Goal: Task Accomplishment & Management: Complete application form

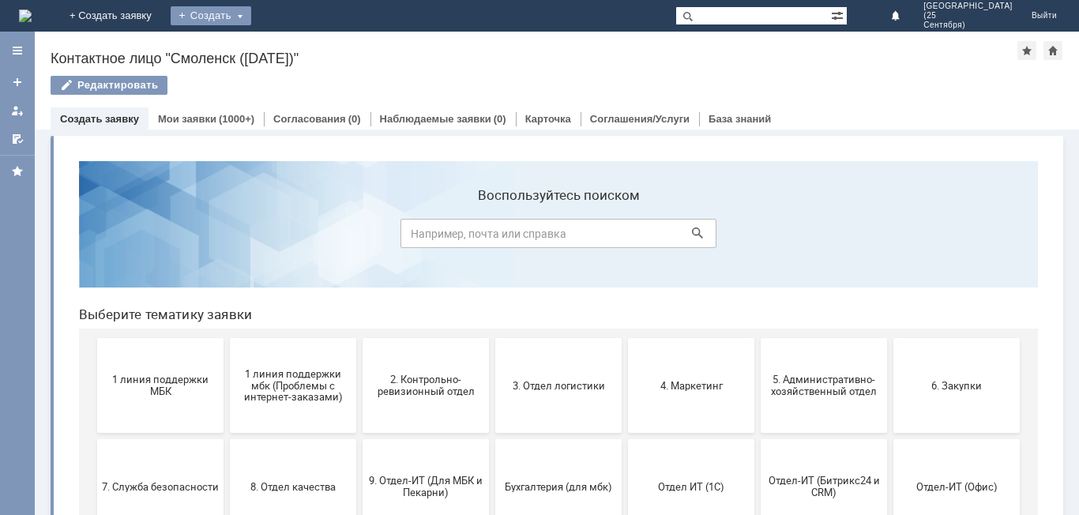
click at [251, 19] on div "Создать" at bounding box center [211, 15] width 81 height 19
click at [294, 51] on link "Заявка" at bounding box center [234, 47] width 120 height 19
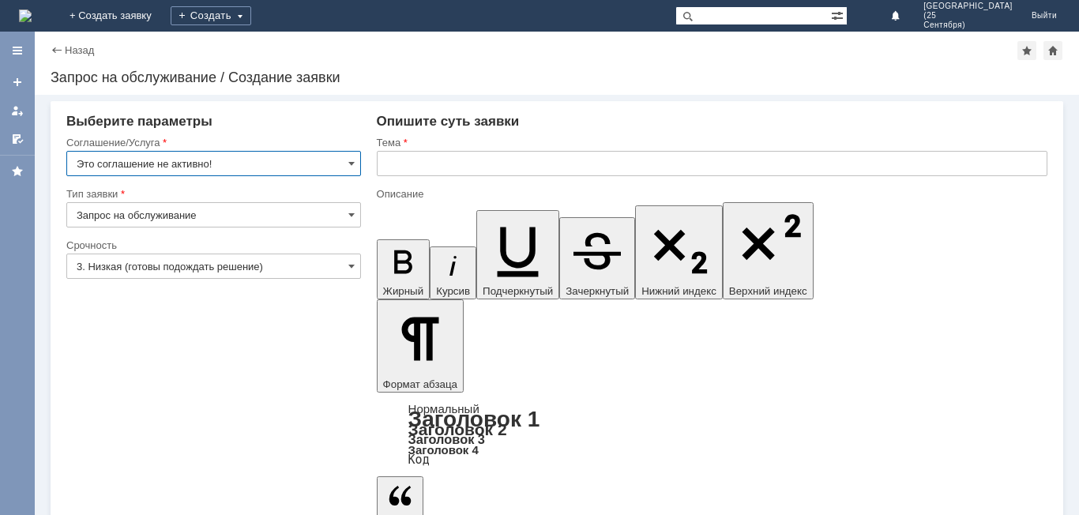
click at [291, 167] on input "Это соглашение не активно!" at bounding box center [213, 163] width 295 height 25
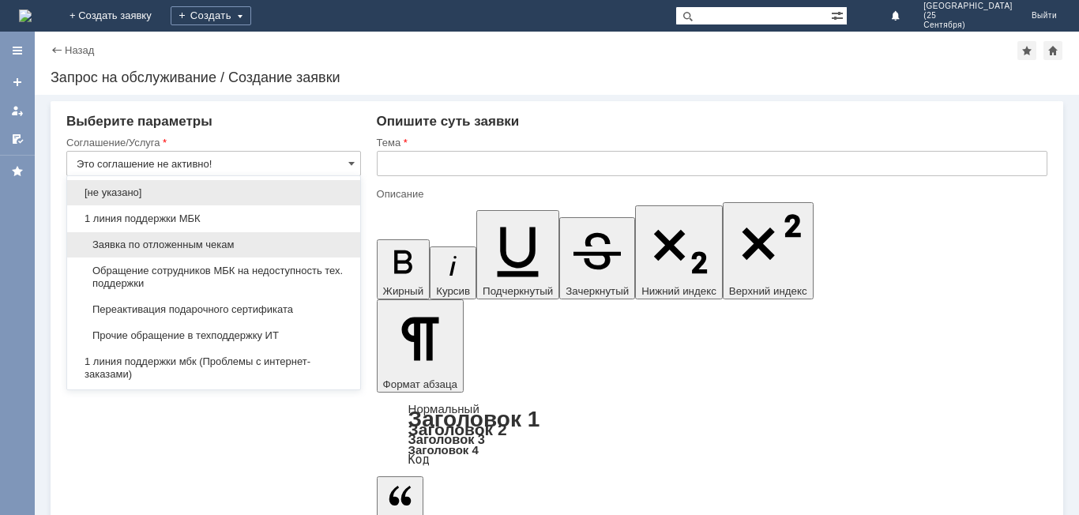
click at [245, 250] on span "Заявка по отложенным чекам" at bounding box center [214, 245] width 274 height 13
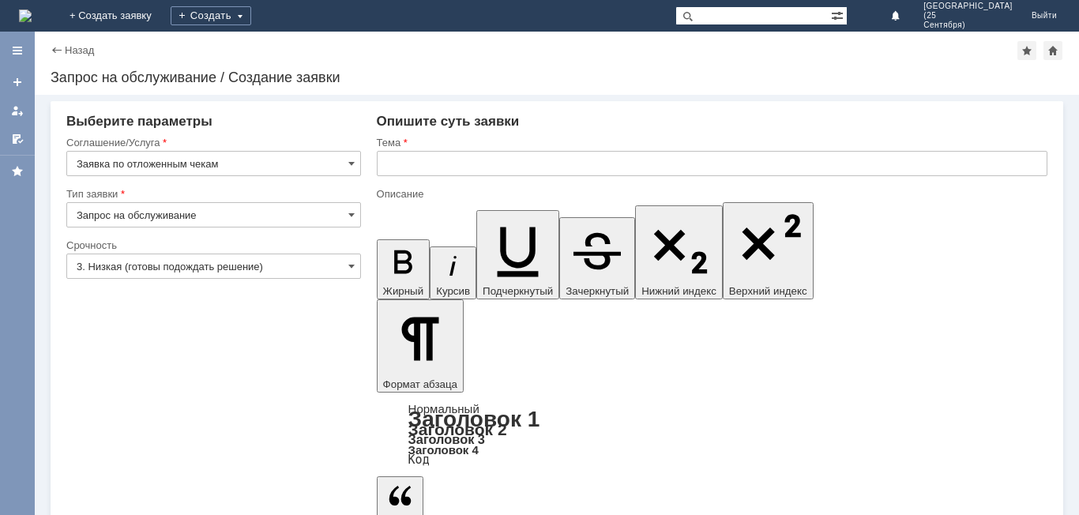
click at [253, 225] on input "Запрос на обслуживание" at bounding box center [213, 214] width 295 height 25
type input "Заявка по отложенным чекам"
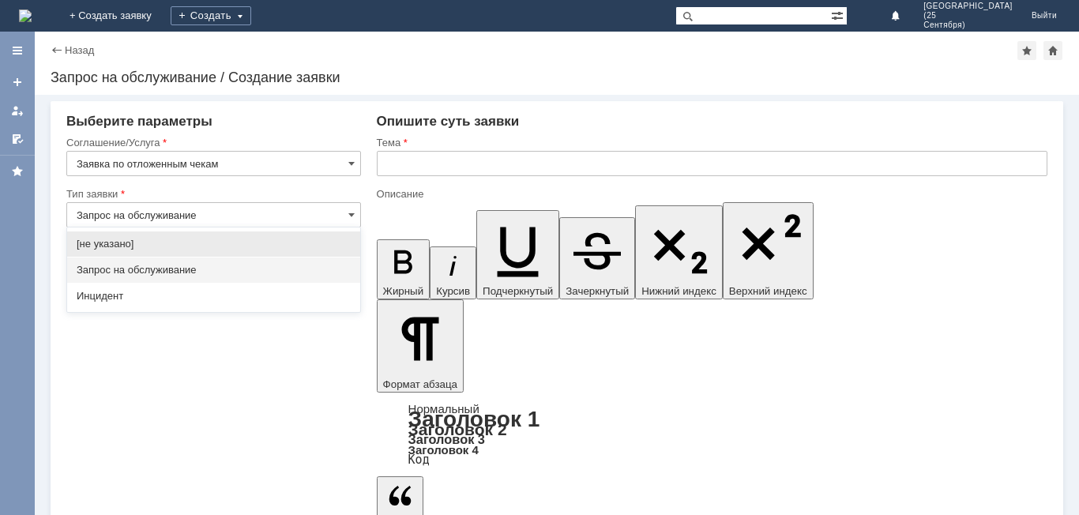
click at [232, 212] on input "Запрос на обслуживание" at bounding box center [213, 214] width 295 height 25
click at [354, 213] on span at bounding box center [351, 215] width 6 height 13
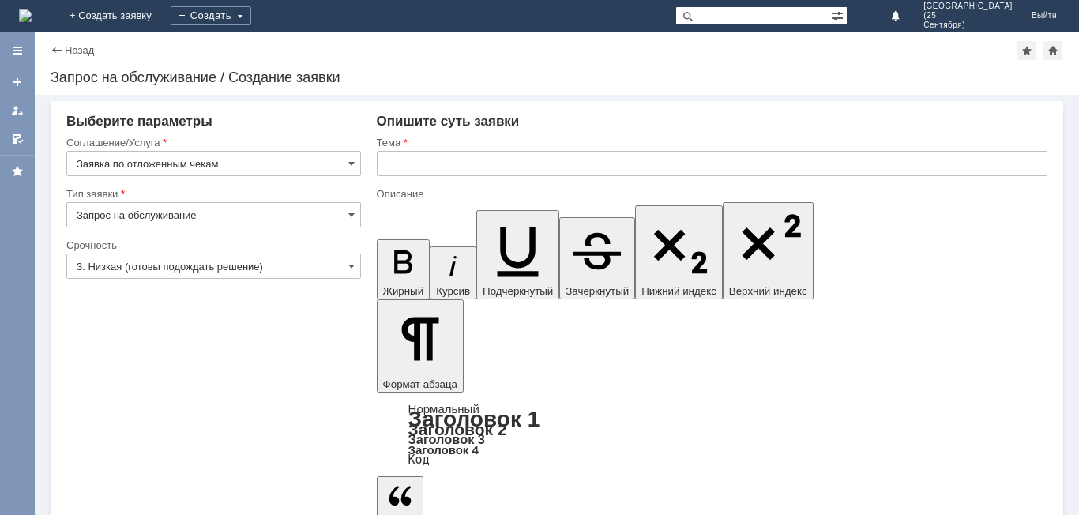
type input "Запрос на обслуживание"
click at [299, 275] on input "3. Низкая (готовы подождать решение)" at bounding box center [213, 266] width 295 height 25
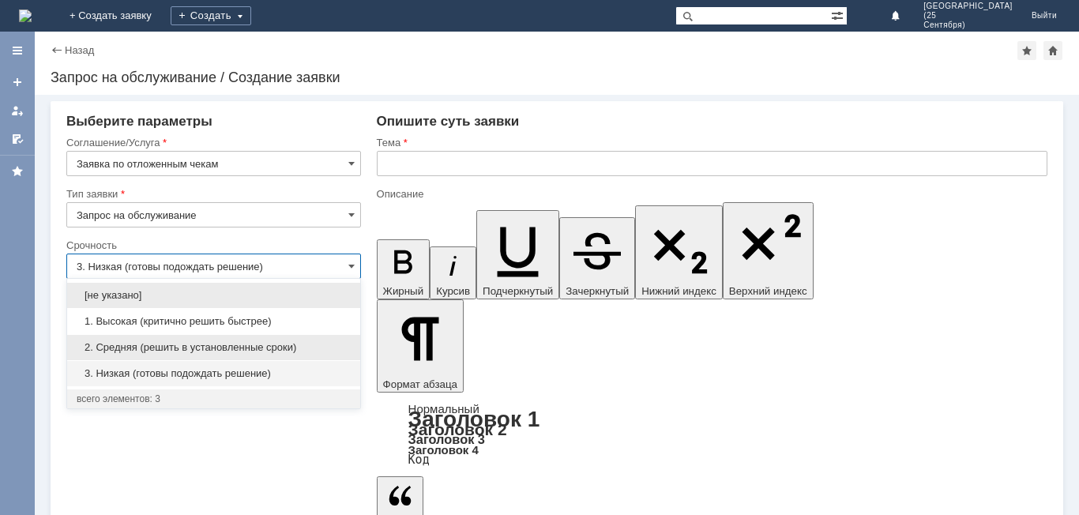
click at [257, 349] on span "2. Средняя (решить в установленные сроки)" at bounding box center [214, 347] width 274 height 13
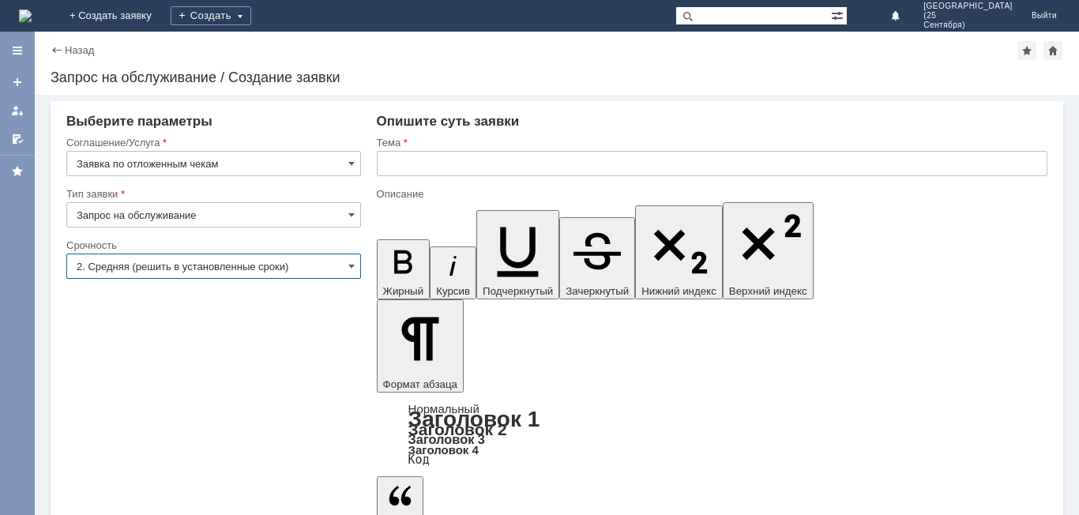
type input "2. Средняя (решить в установленные сроки)"
click at [476, 156] on input "text" at bounding box center [712, 163] width 671 height 25
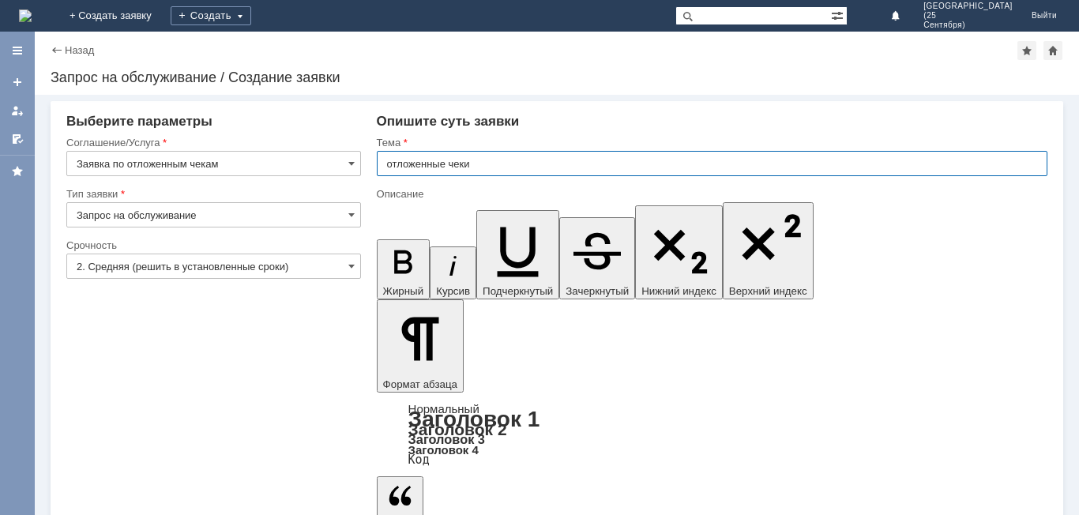
type input "отложенные чеки"
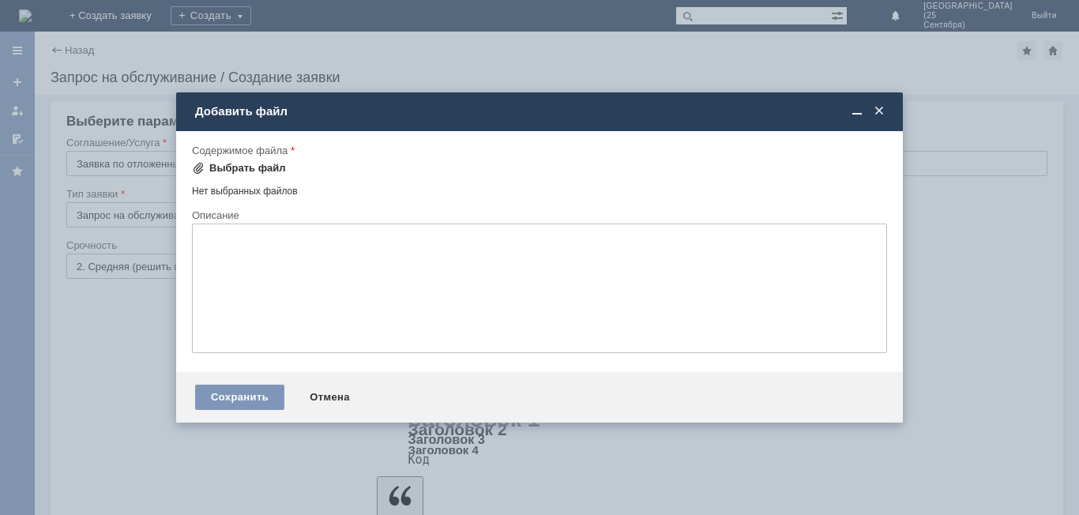
click at [225, 169] on div "Выбрать файл" at bounding box center [247, 168] width 77 height 13
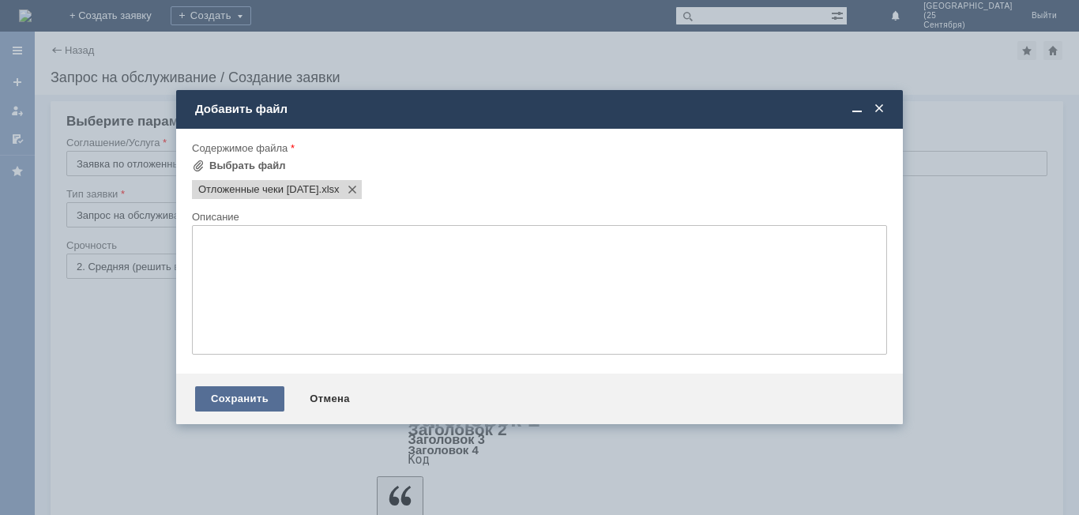
click at [207, 389] on div "Сохранить" at bounding box center [239, 398] width 89 height 25
